Goal: Book appointment/travel/reservation

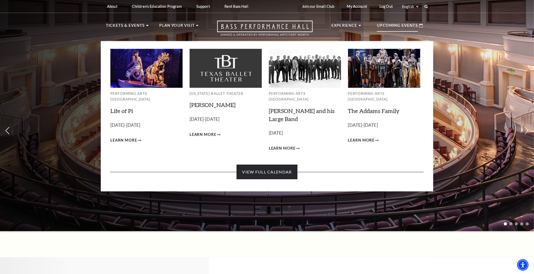
click at [283, 165] on link "View Full Calendar" at bounding box center [267, 172] width 60 height 15
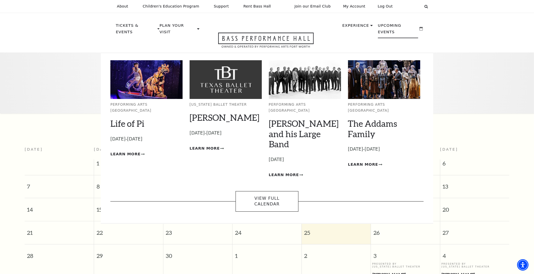
click at [144, 85] on img at bounding box center [146, 79] width 72 height 39
click at [123, 151] on span "Learn More" at bounding box center [125, 154] width 30 height 6
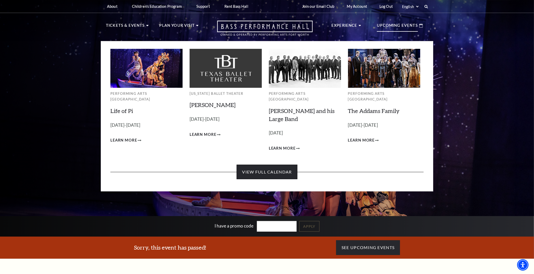
click at [281, 167] on link "View Full Calendar" at bounding box center [267, 172] width 60 height 15
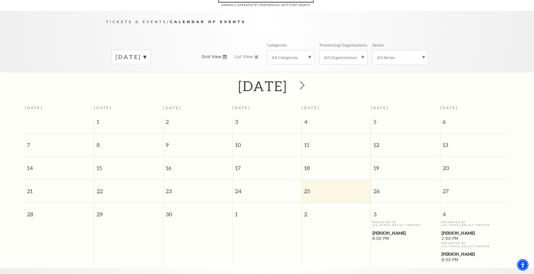
scroll to position [46, 0]
